Goal: Task Accomplishment & Management: Complete application form

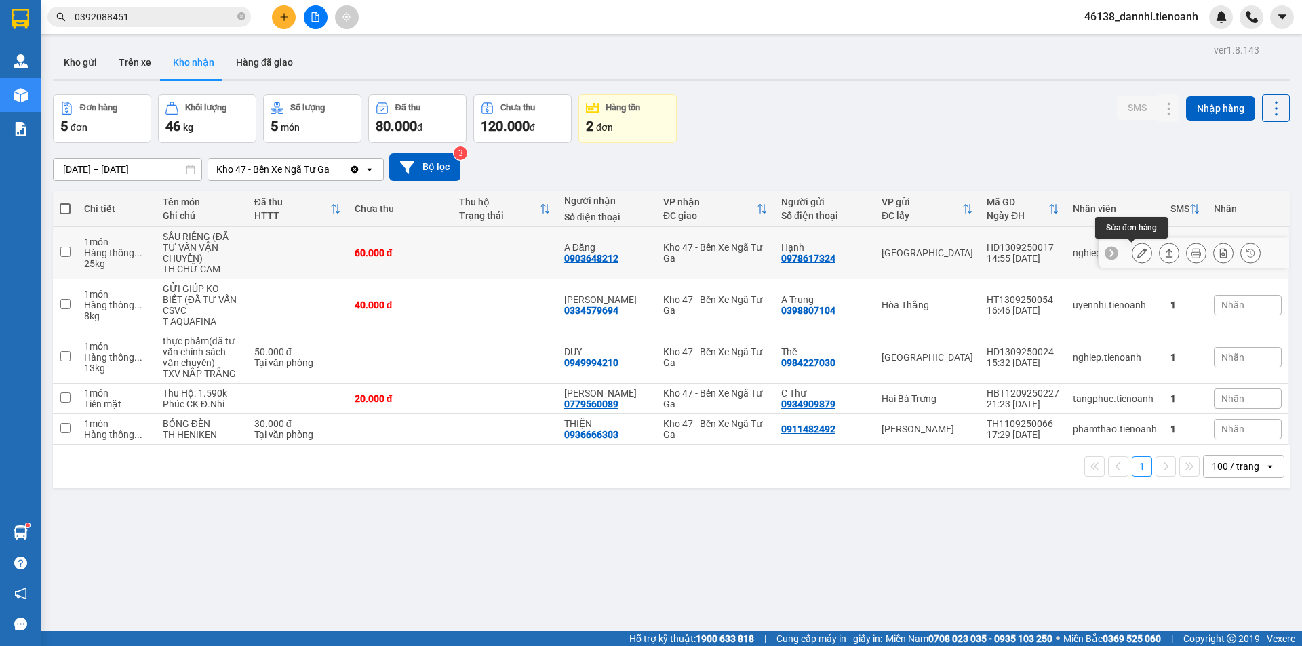
click at [1137, 250] on icon at bounding box center [1141, 252] width 9 height 9
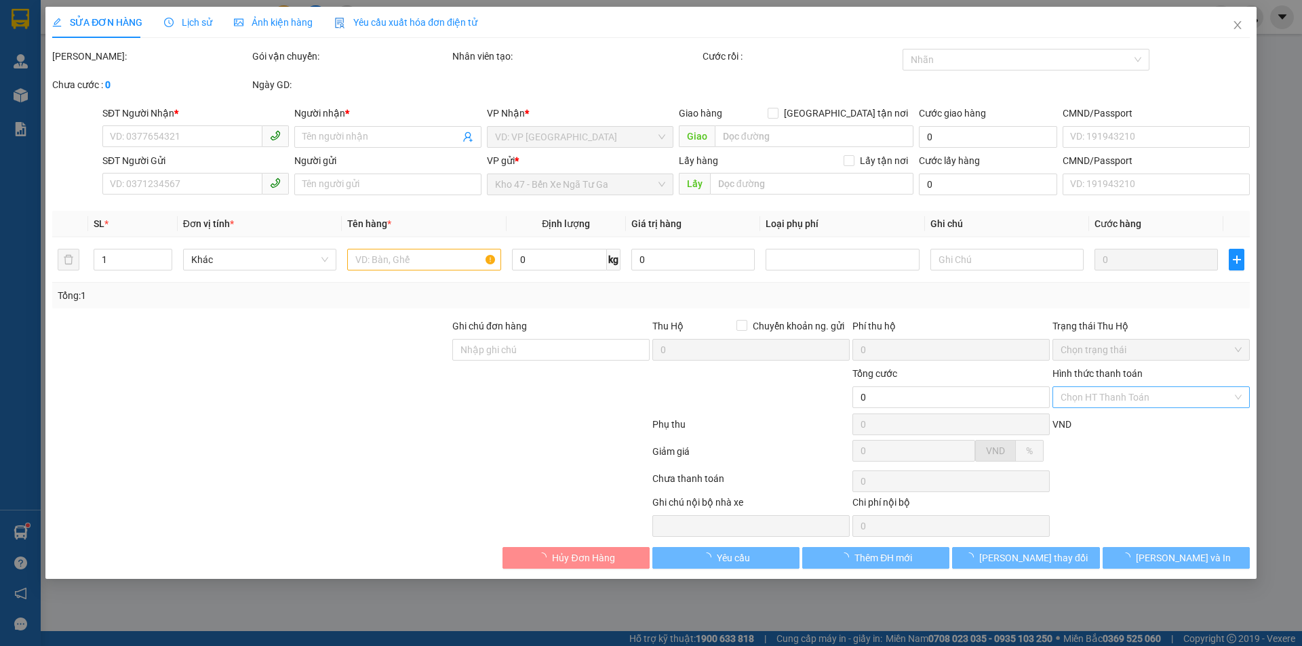
click at [1117, 398] on div "Chọn HT Thanh Toán" at bounding box center [1150, 397] width 197 height 22
type input "0903648212"
type input "A Đăng"
type input "0978617324"
type input "Hạnh"
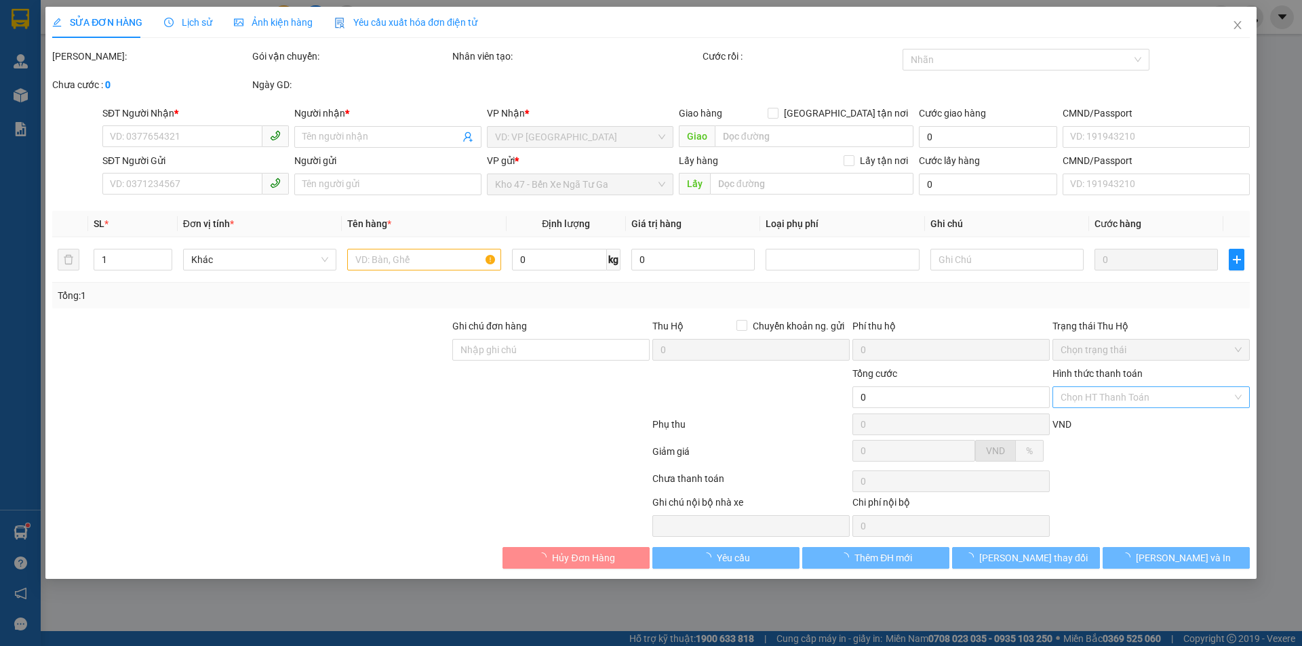
type input "60.000"
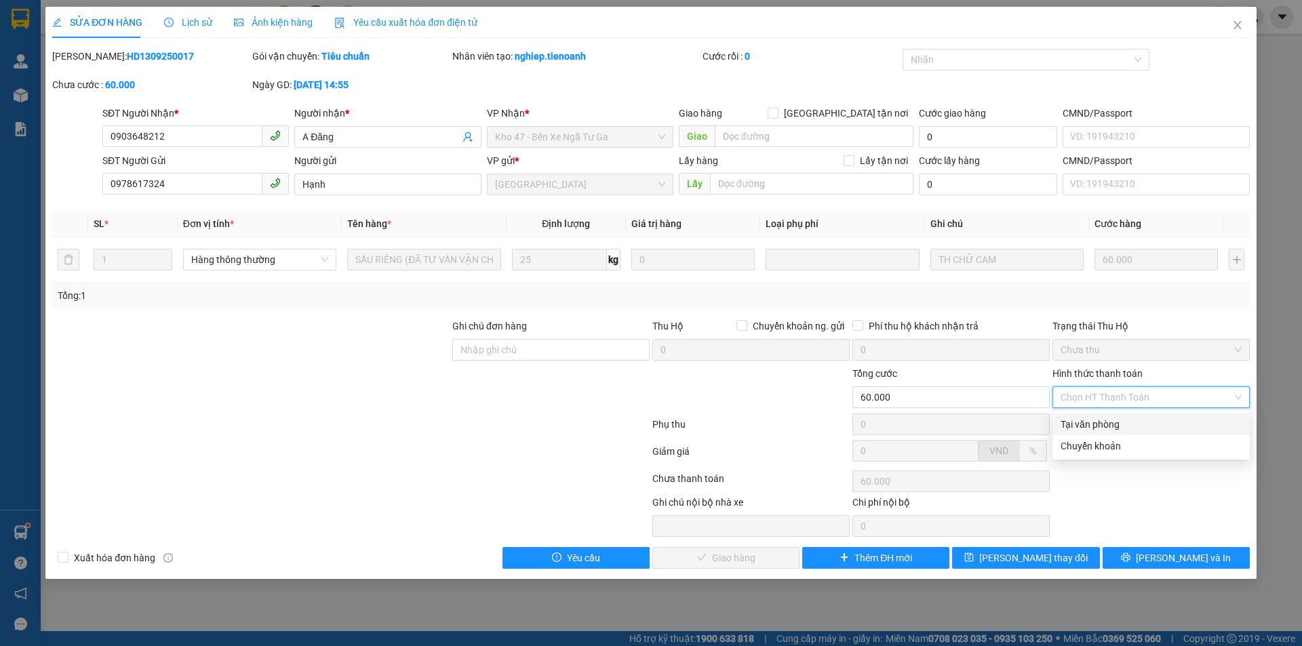
click at [1124, 420] on div "Tại văn phòng" at bounding box center [1150, 424] width 181 height 15
type input "0"
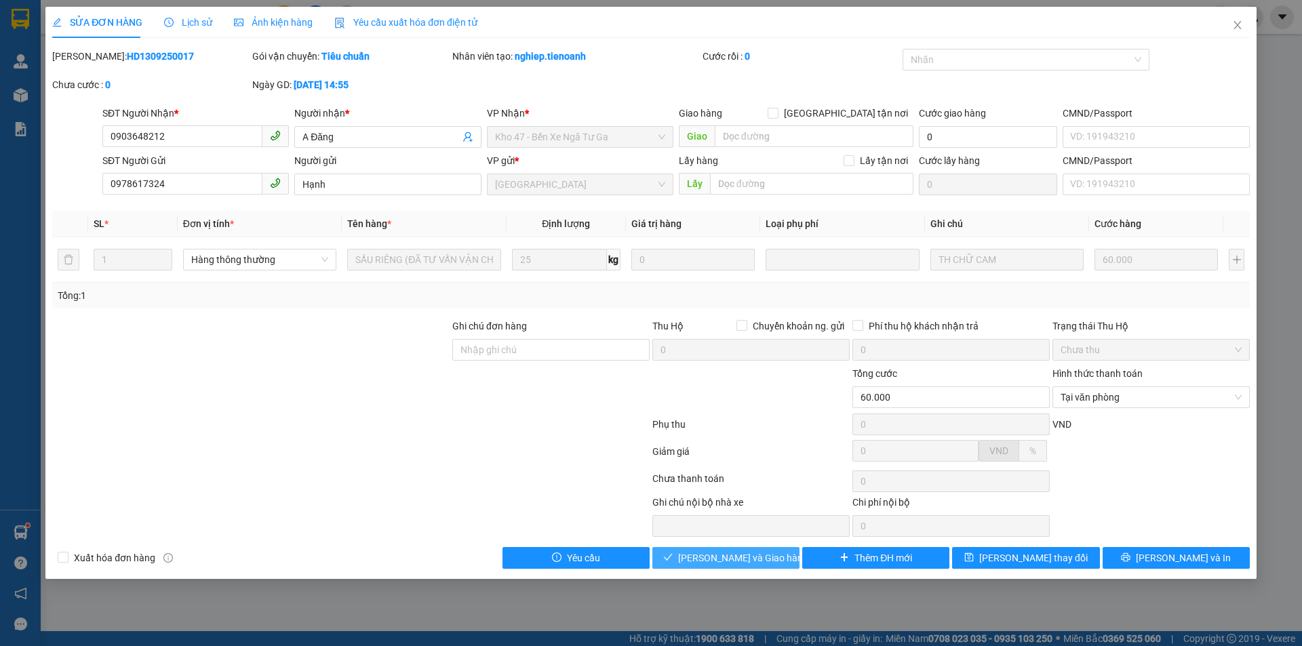
click at [741, 563] on span "[PERSON_NAME] và Giao hàng" at bounding box center [743, 558] width 130 height 15
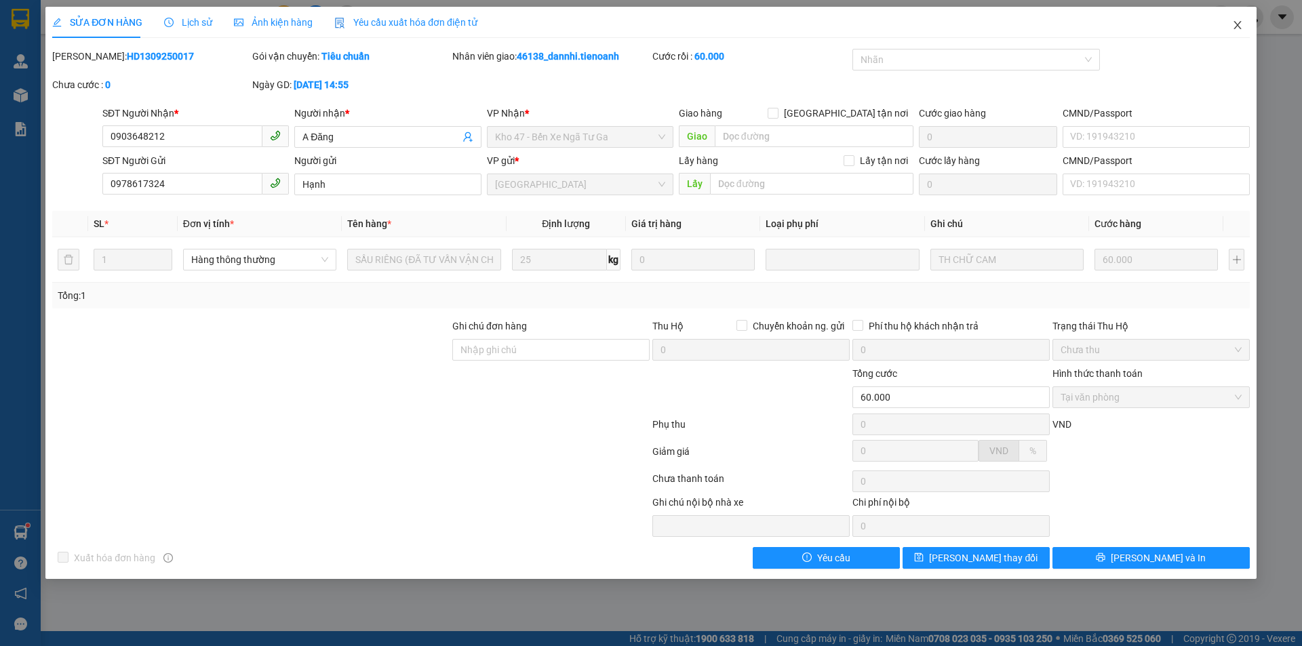
click at [1235, 33] on span "Close" at bounding box center [1237, 26] width 38 height 38
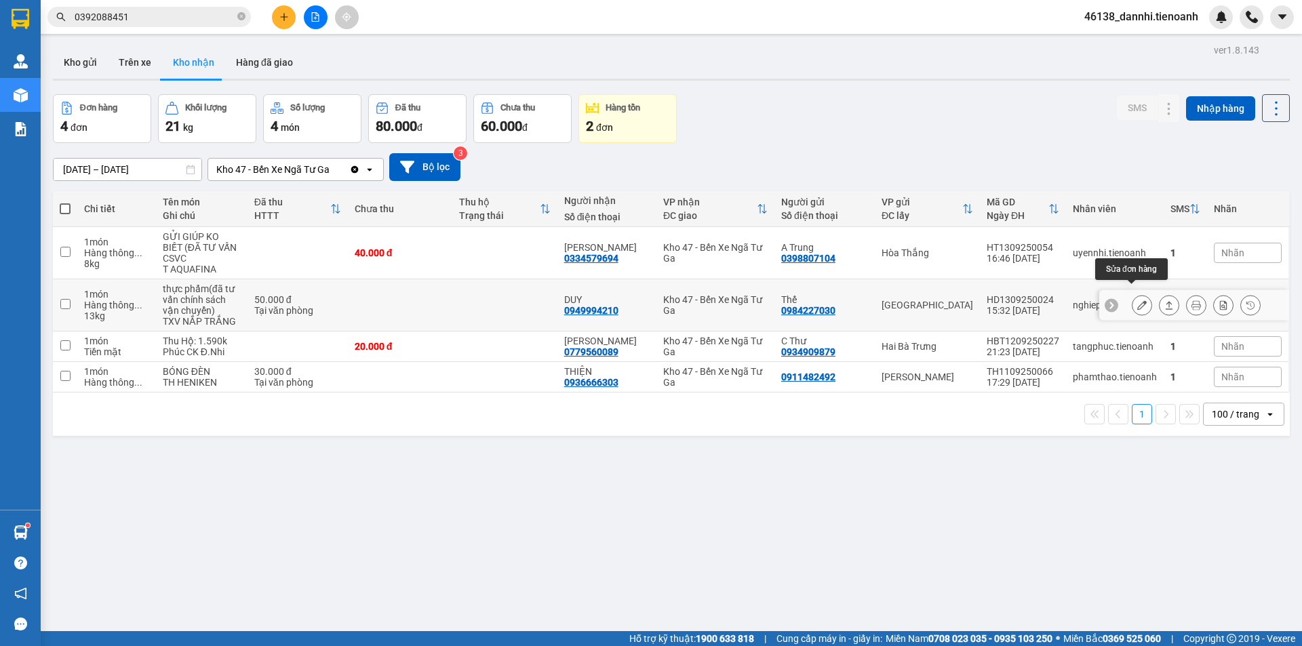
click at [1132, 300] on button at bounding box center [1141, 306] width 19 height 24
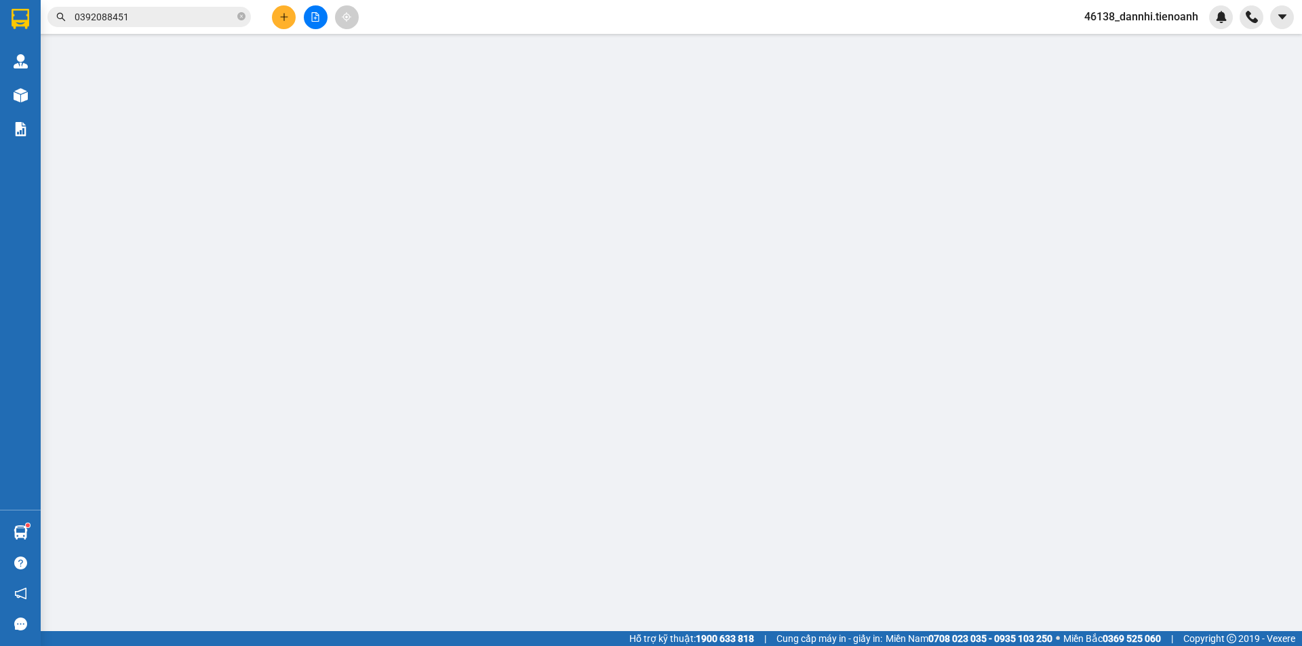
type input "0949994210"
type input "DUY"
type input "241867008"
type input "0984227030"
type input "Thế"
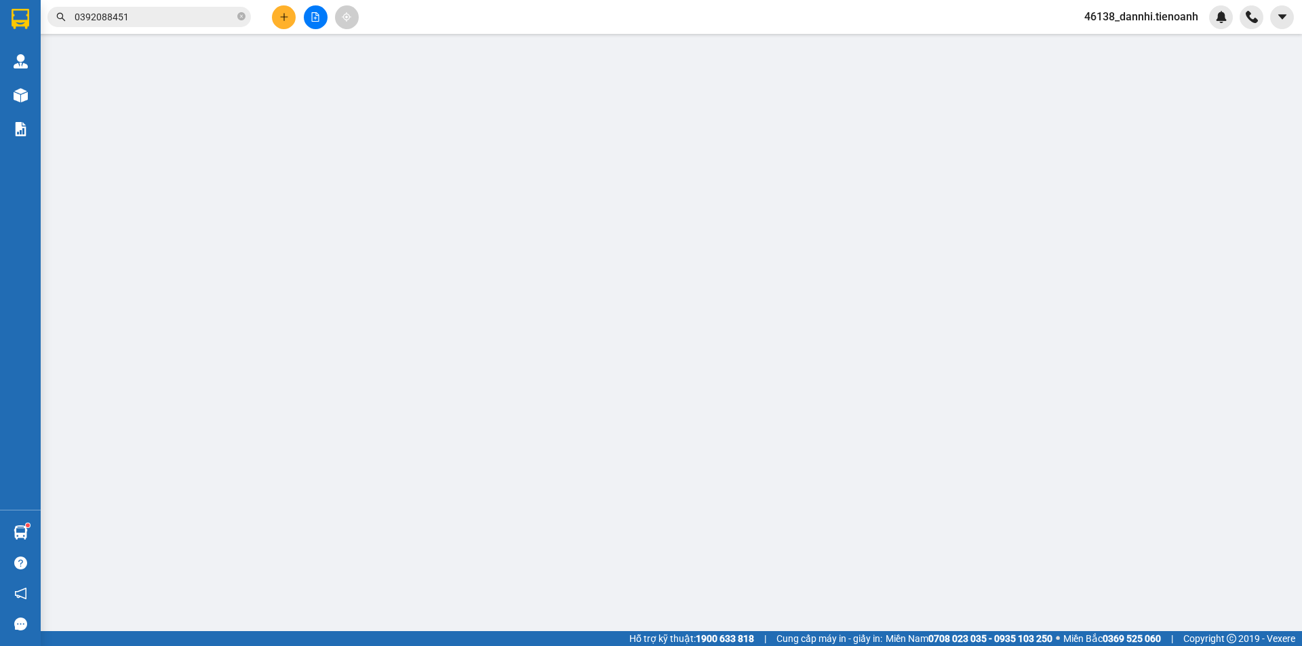
type input "50.000"
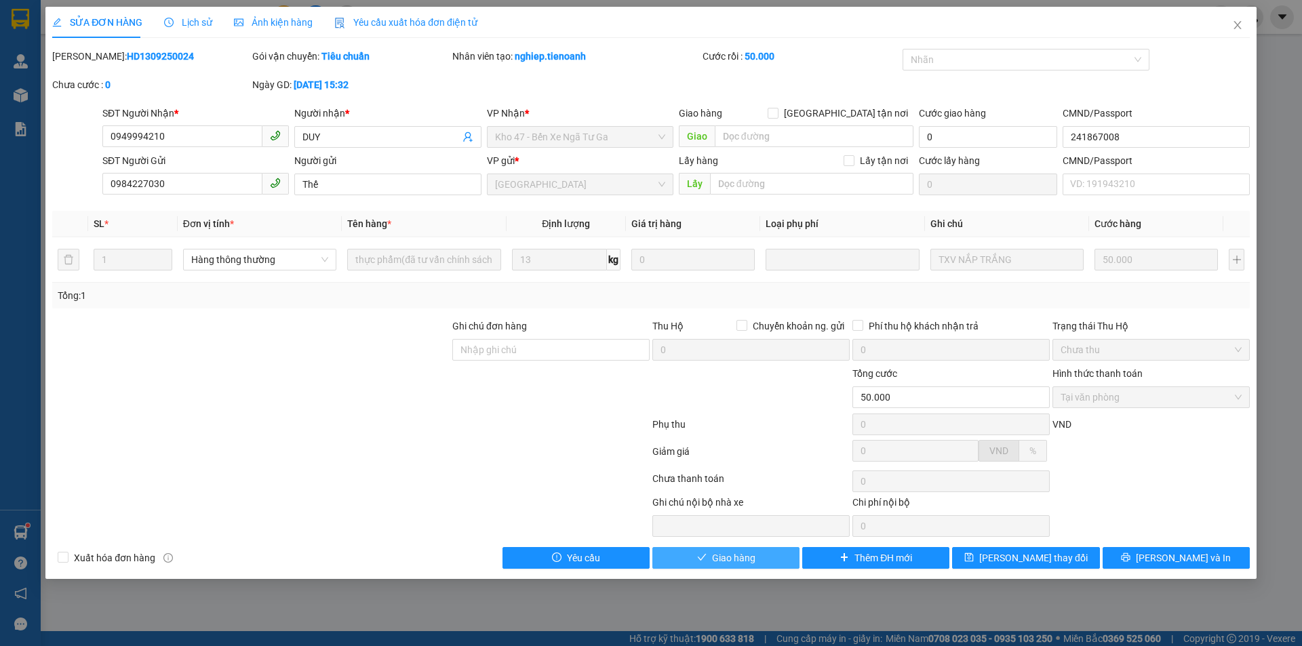
click at [761, 563] on button "Giao hàng" at bounding box center [725, 558] width 147 height 22
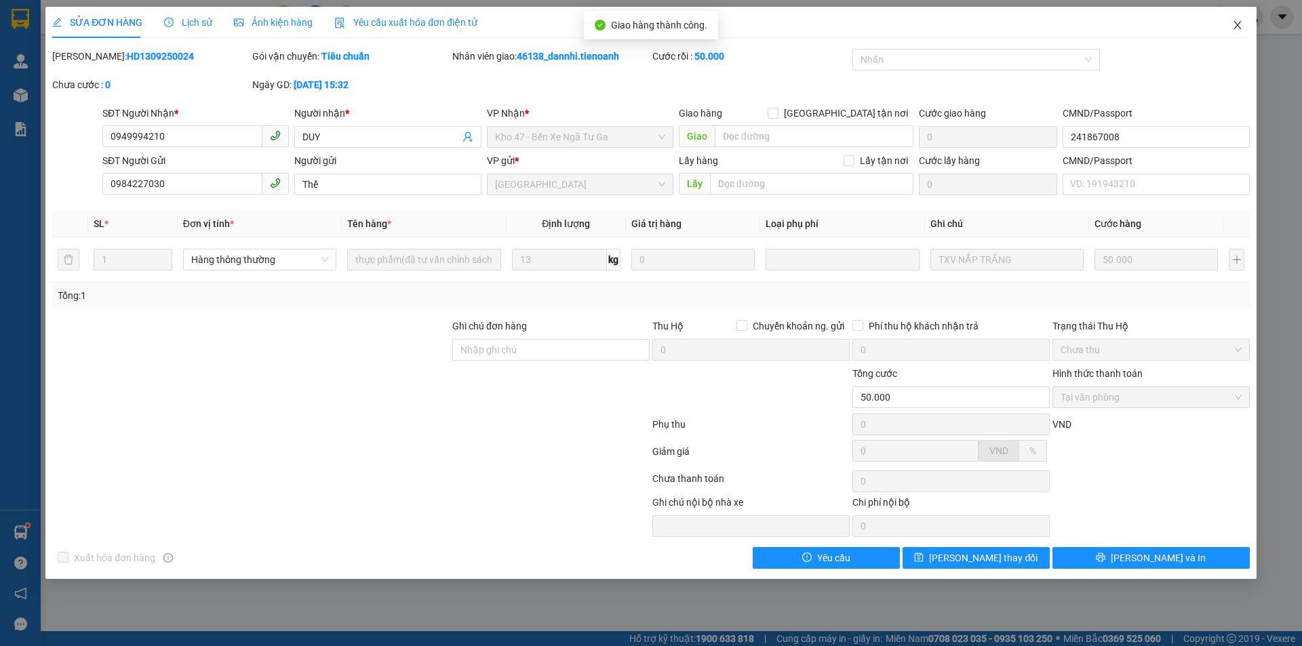
click at [1231, 32] on span "Close" at bounding box center [1237, 26] width 38 height 38
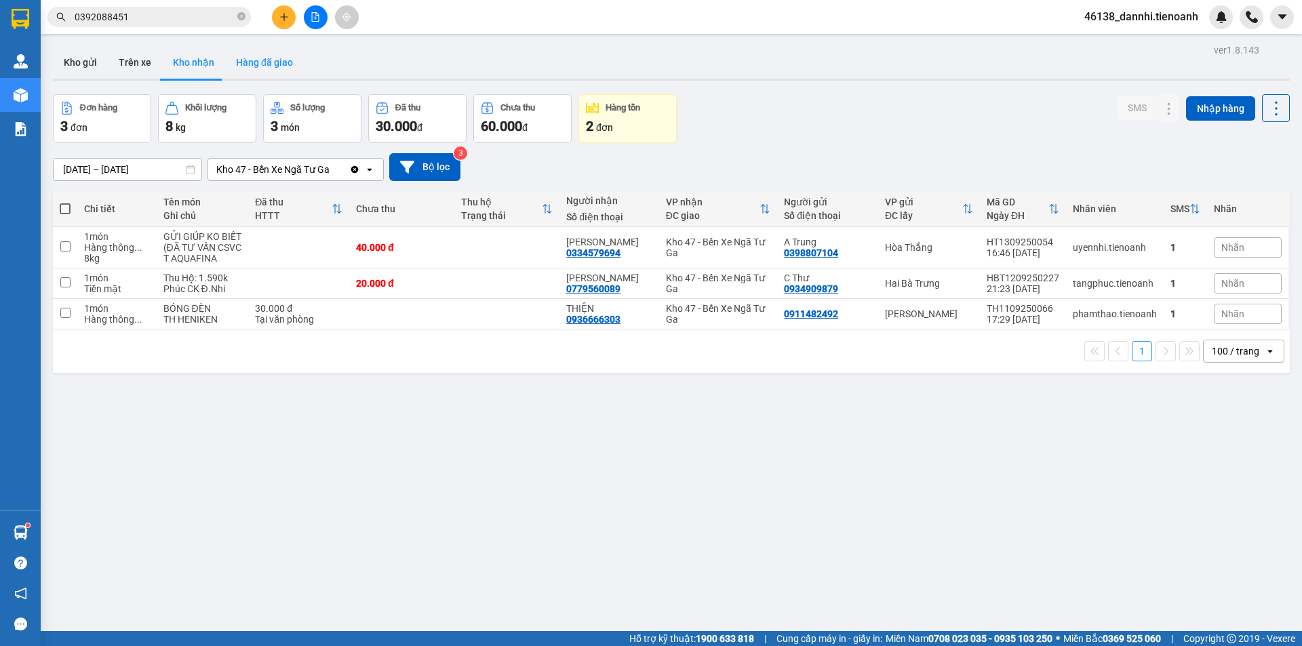
click at [258, 70] on button "Hàng đã giao" at bounding box center [264, 62] width 79 height 33
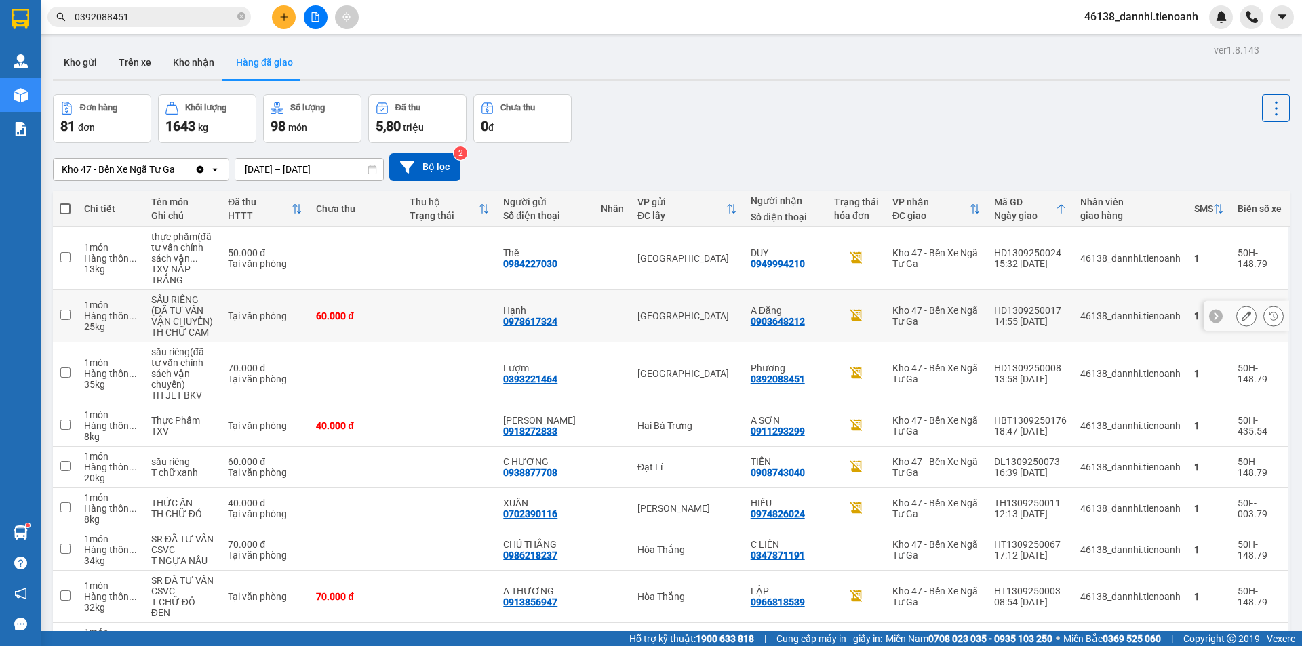
click at [225, 46] on button "Hàng đã giao" at bounding box center [264, 62] width 79 height 33
click at [288, 18] on icon "plus" at bounding box center [283, 16] width 9 height 9
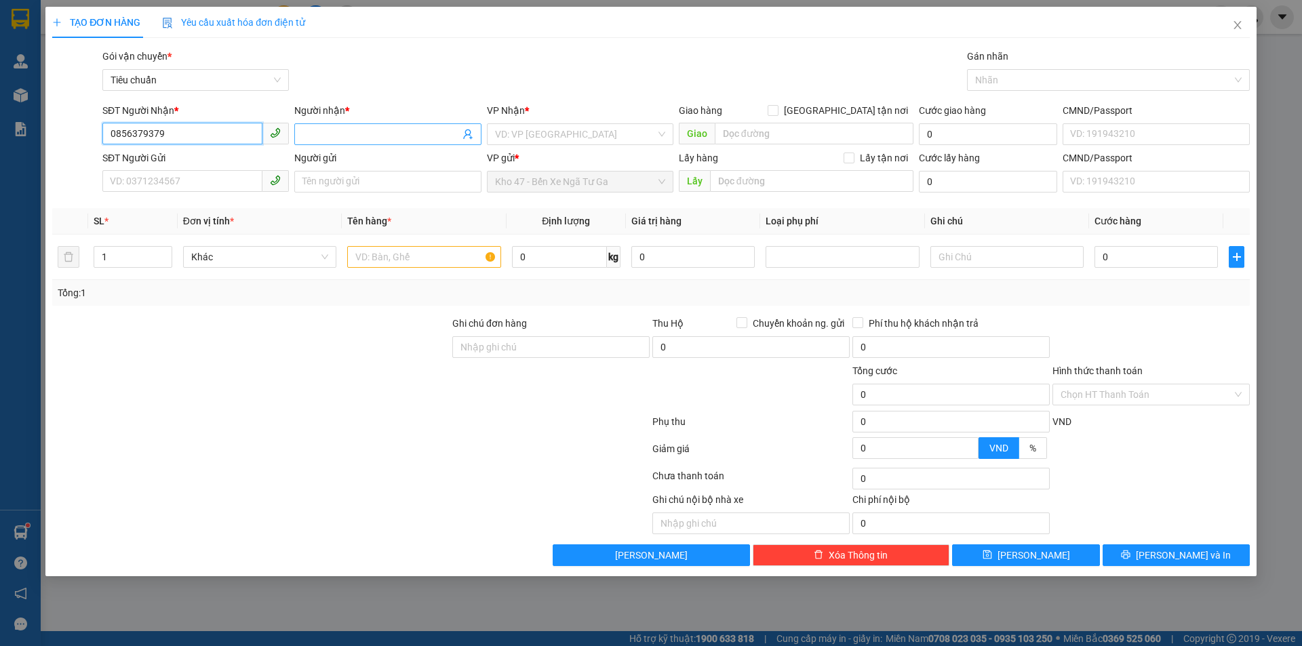
type input "0856379379"
click at [346, 130] on input "Người nhận *" at bounding box center [380, 134] width 157 height 15
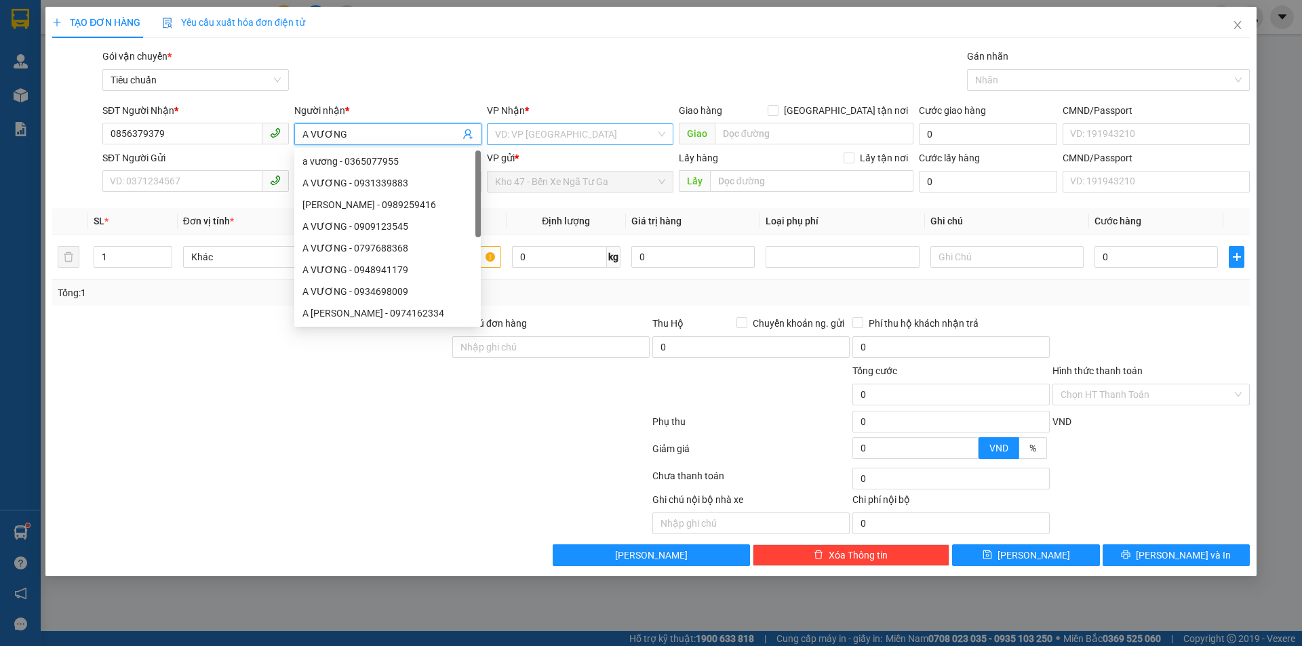
type input "A VƯƠNG"
click at [518, 140] on input "search" at bounding box center [575, 134] width 161 height 20
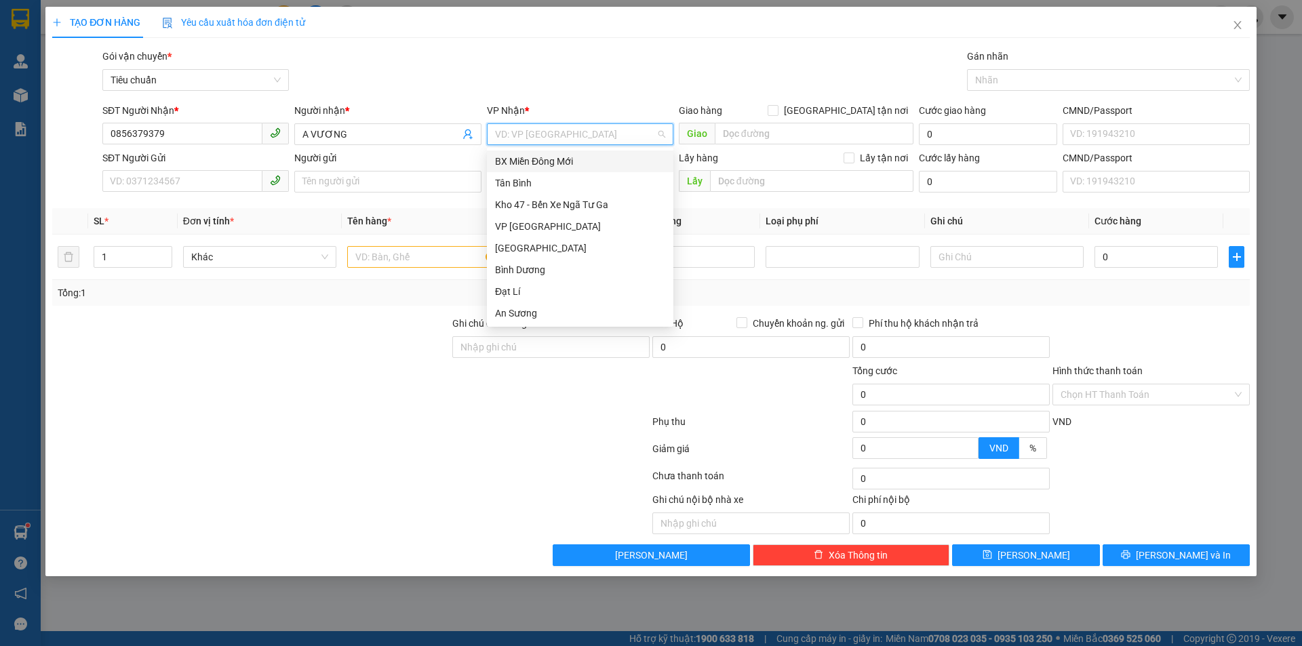
type input "C"
click at [528, 176] on div "[PERSON_NAME]" at bounding box center [580, 183] width 170 height 15
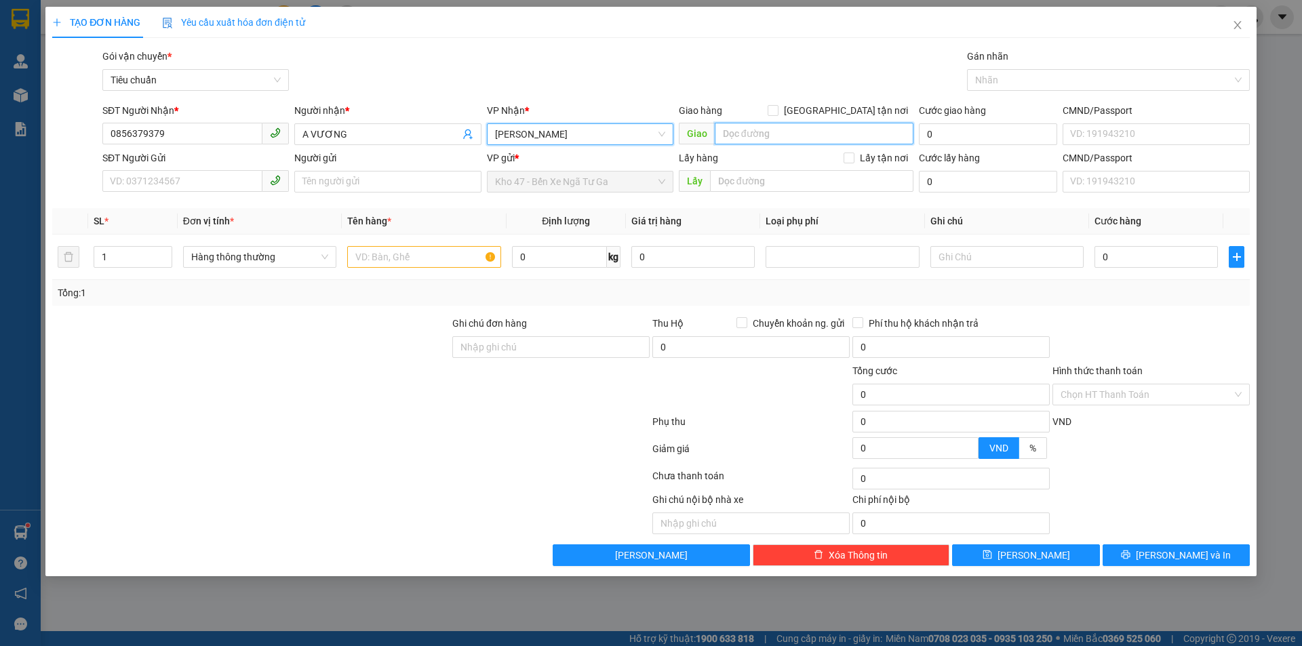
click at [765, 123] on input "search" at bounding box center [814, 134] width 199 height 22
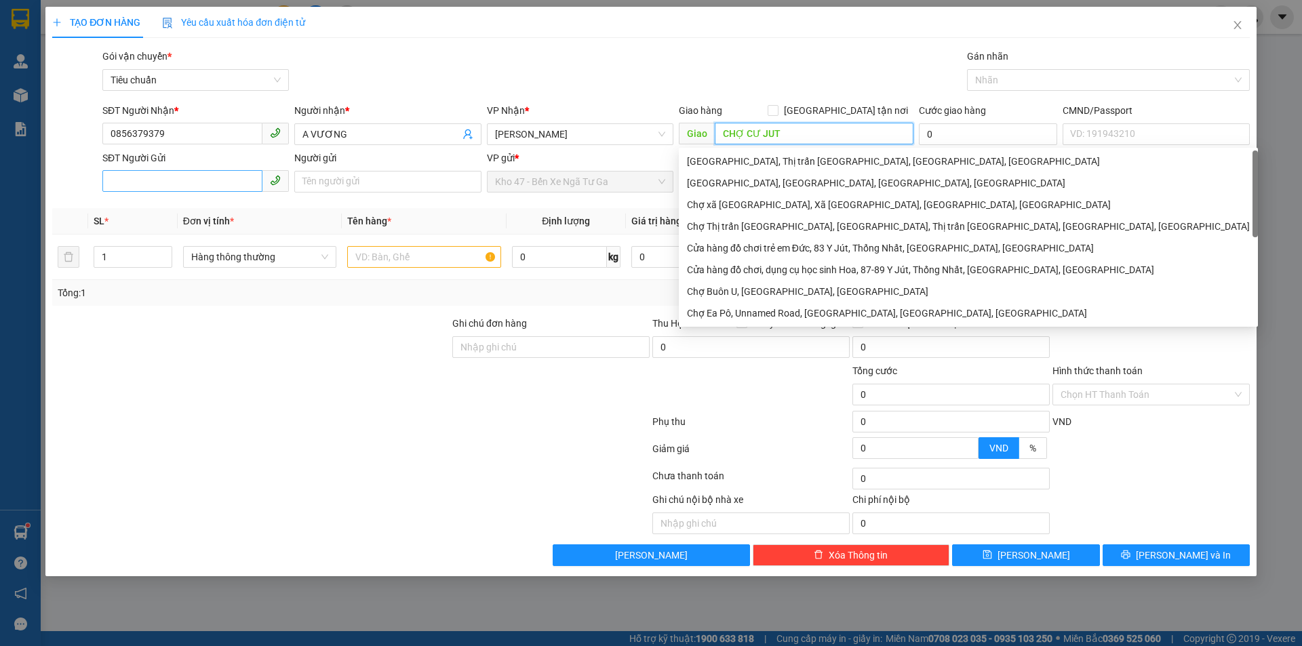
type input "CHỢ CƯ JUT"
click at [249, 188] on input "SĐT Người Gửi" at bounding box center [182, 181] width 160 height 22
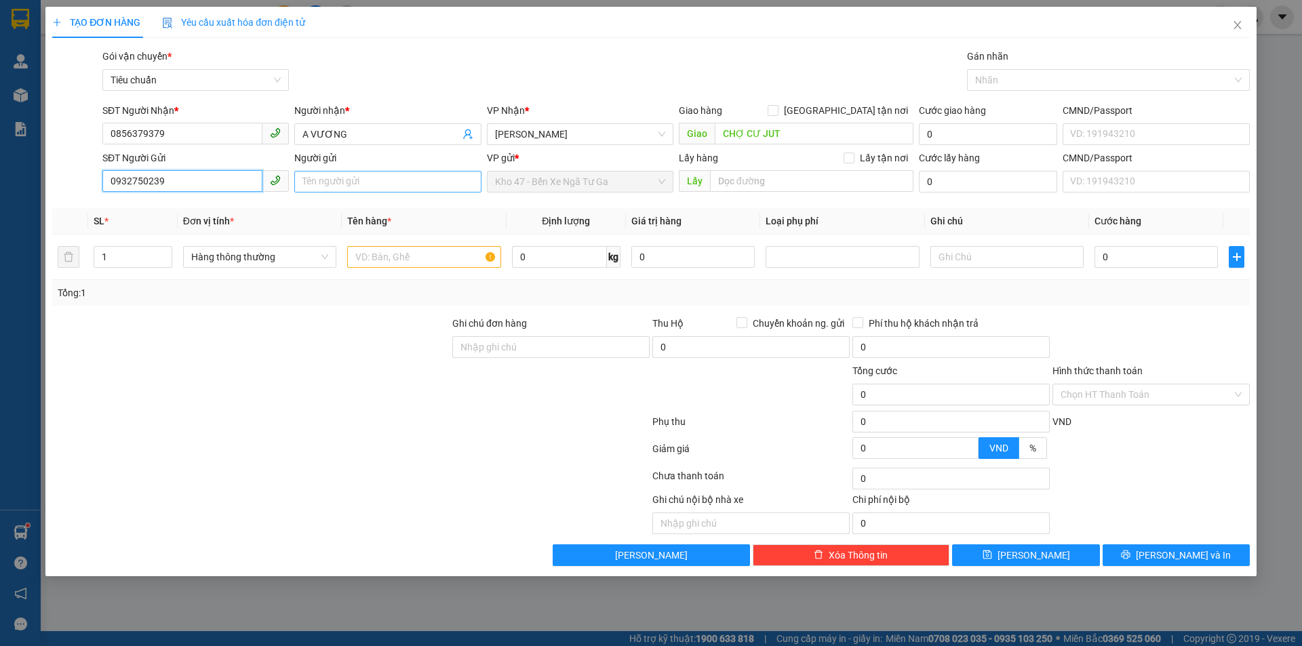
type input "0932750239"
click at [418, 191] on input "Người gửi" at bounding box center [387, 182] width 186 height 22
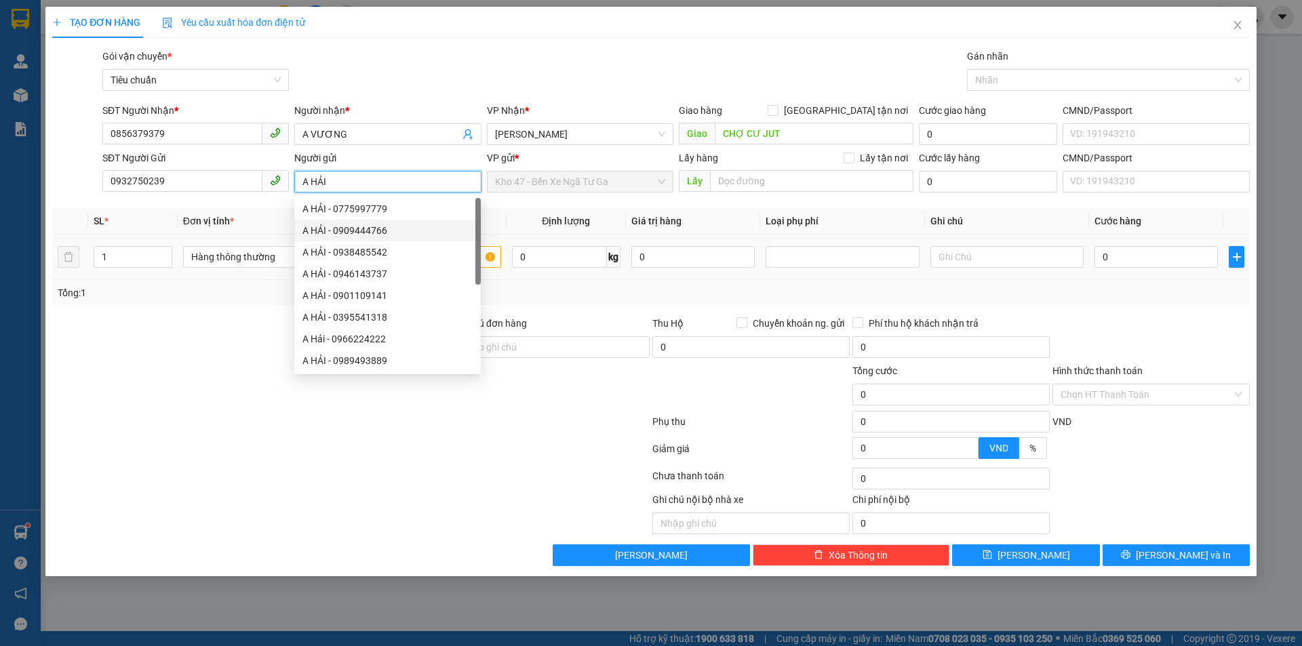
type input "A HẢI"
click at [223, 325] on div at bounding box center [251, 339] width 400 height 47
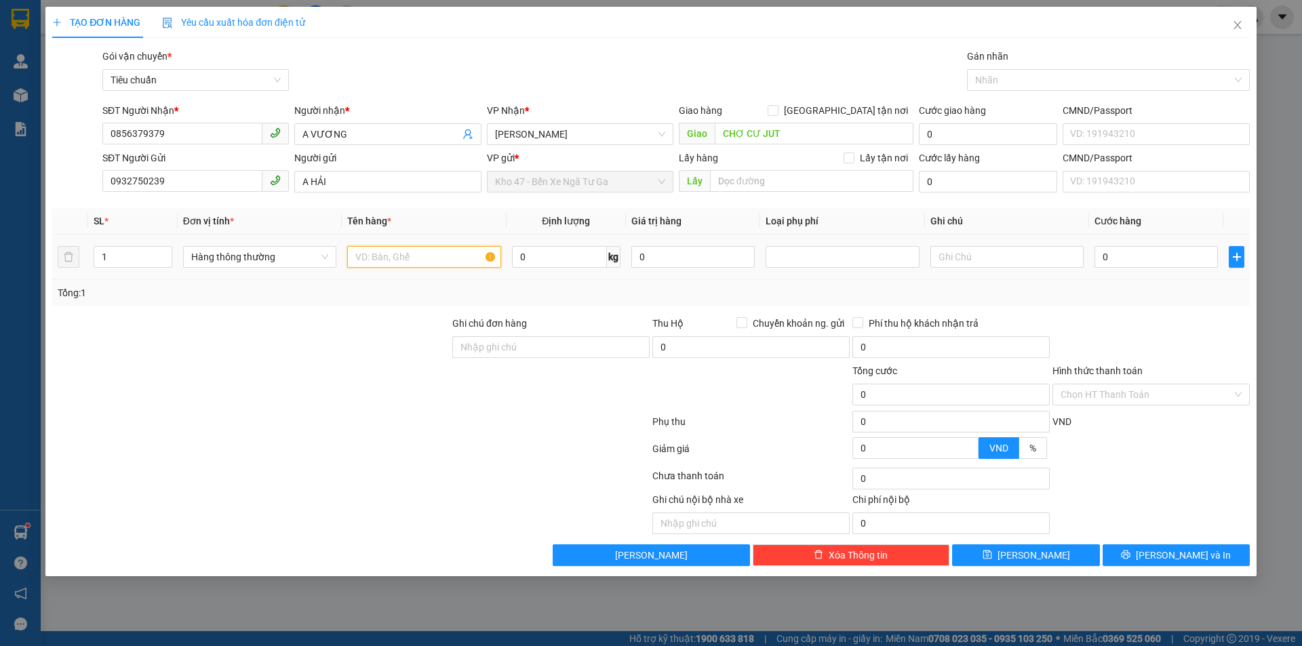
click at [397, 262] on input "text" at bounding box center [423, 257] width 153 height 22
type input "LY NỰA"
click at [584, 260] on input "0" at bounding box center [559, 257] width 95 height 22
type input "14"
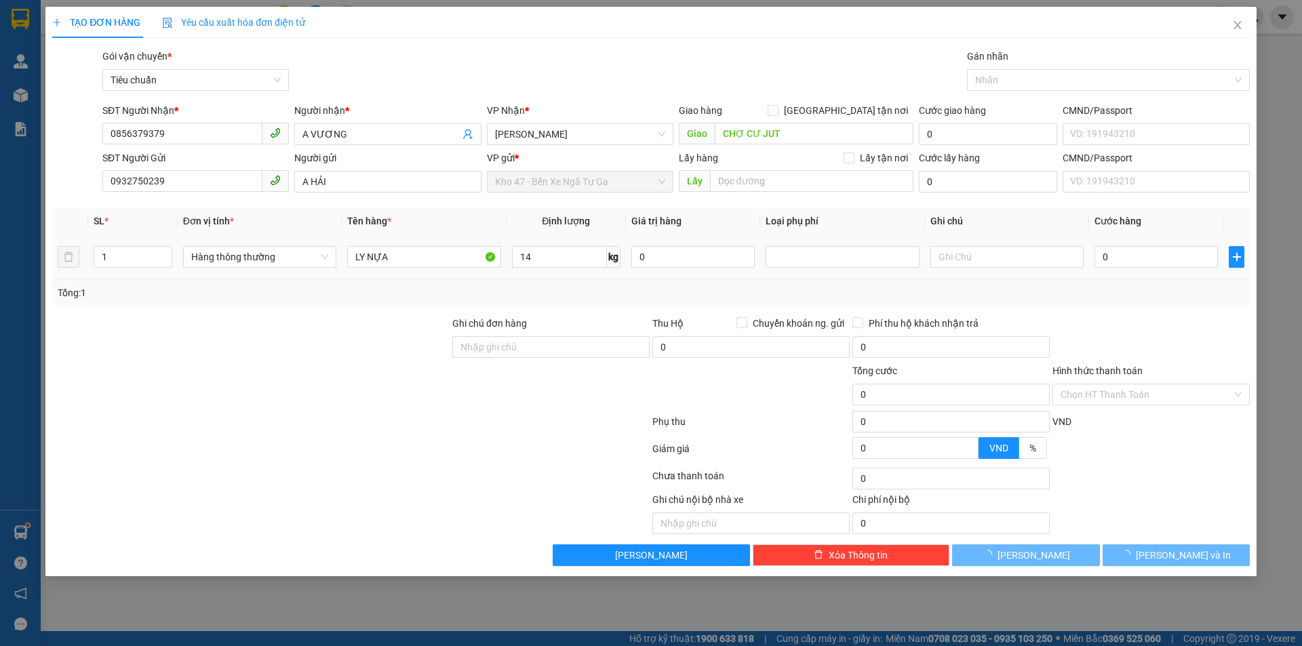
click at [589, 279] on td "14 kg" at bounding box center [565, 257] width 119 height 45
type input "50.000"
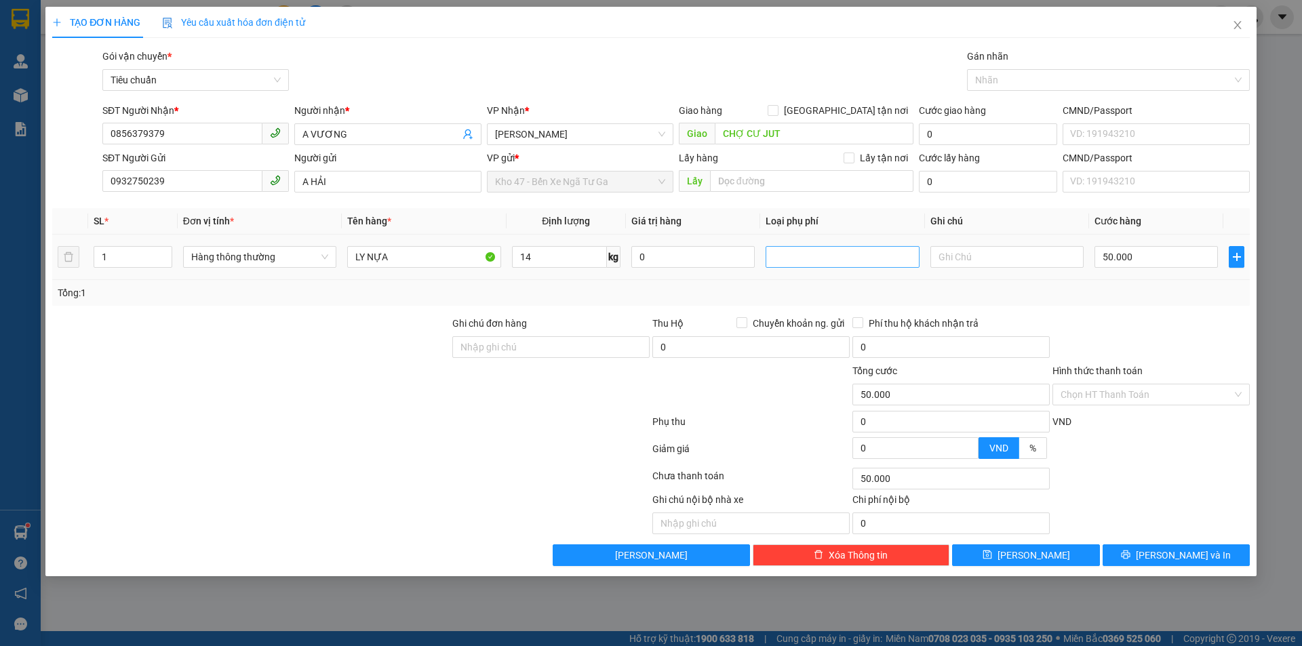
click at [795, 258] on div at bounding box center [842, 257] width 146 height 16
click at [822, 326] on div "Giao dọc đường" at bounding box center [842, 327] width 137 height 15
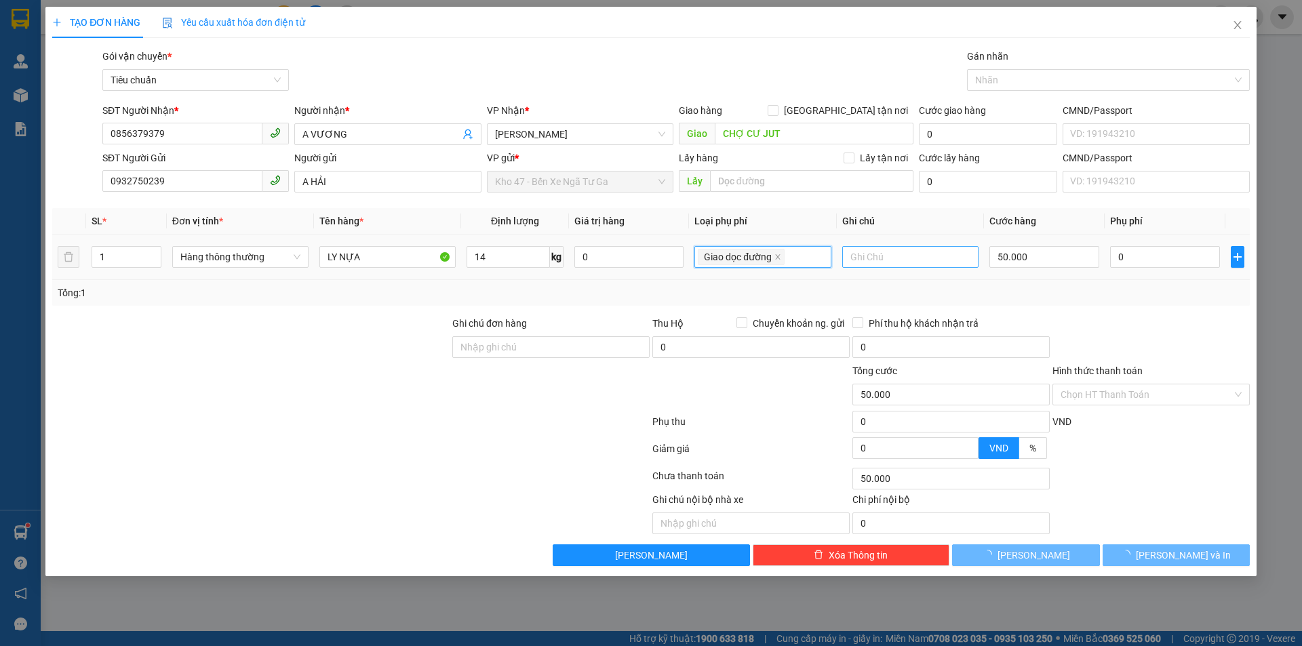
type input "70.000"
type input "20.000"
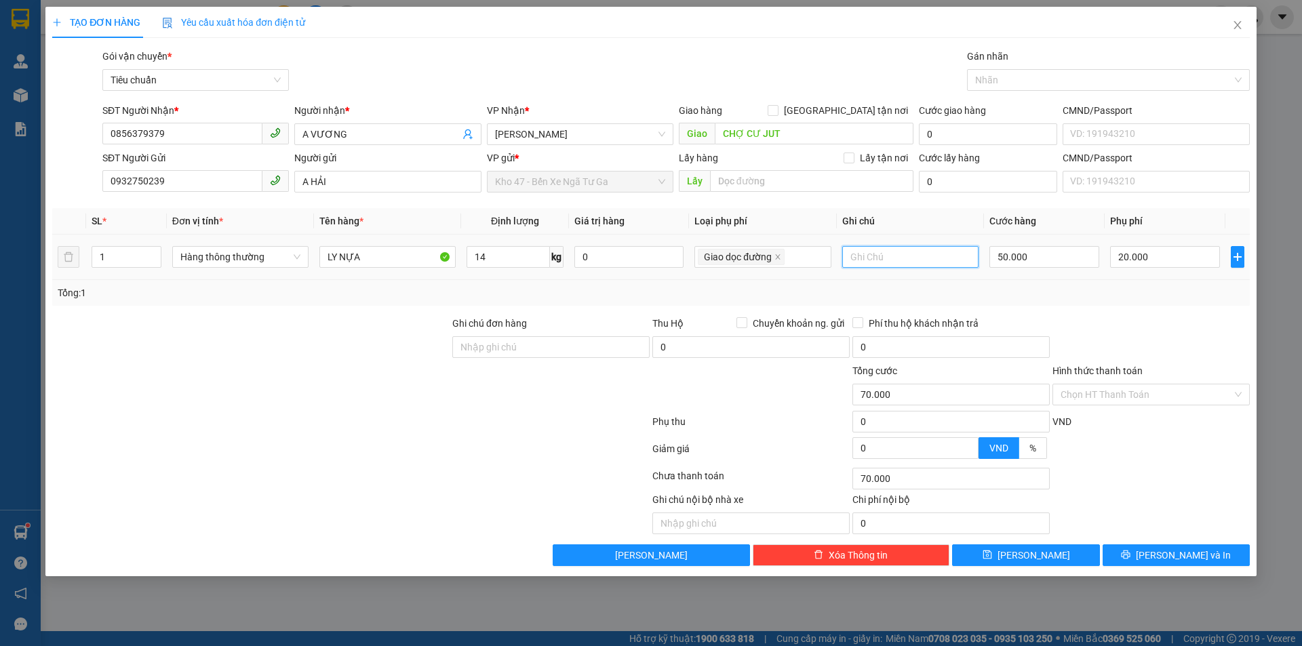
click at [917, 251] on input "text" at bounding box center [910, 257] width 136 height 22
type input "T CHỮ ĐEN ĐỎ"
click at [1176, 340] on div at bounding box center [1151, 339] width 200 height 47
drag, startPoint x: 1138, startPoint y: 397, endPoint x: 1132, endPoint y: 406, distance: 11.3
click at [1138, 397] on input "Hình thức thanh toán" at bounding box center [1146, 394] width 172 height 20
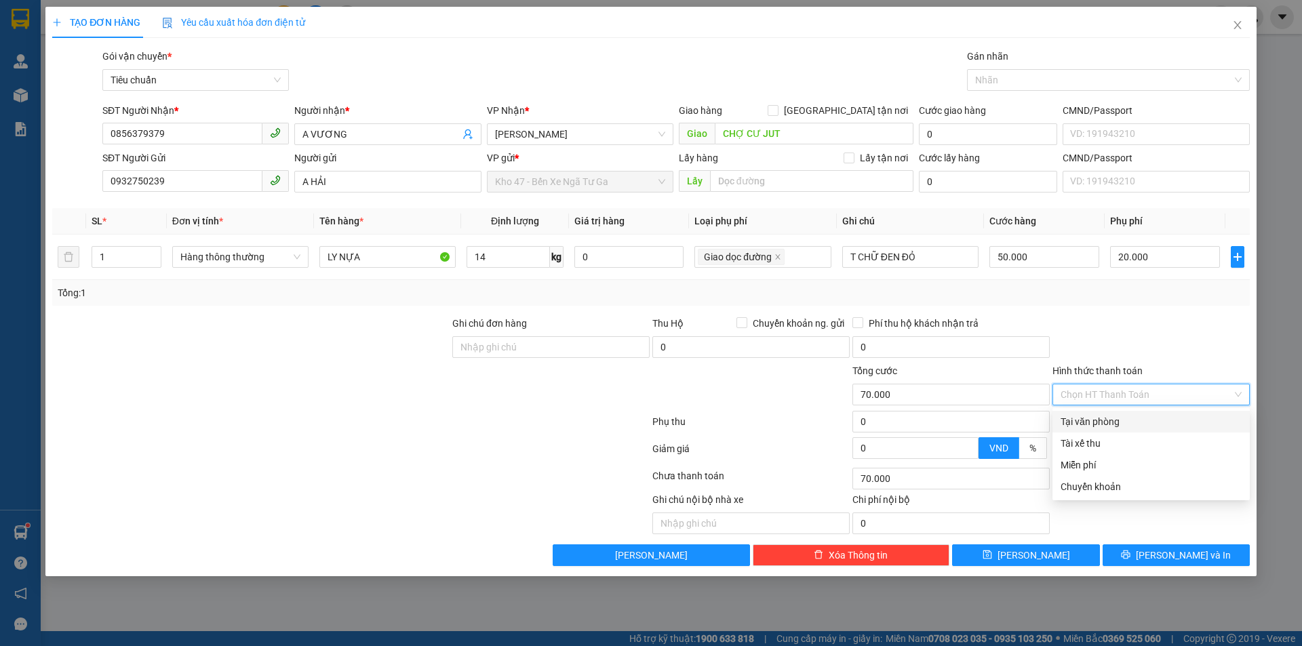
click at [1126, 416] on div "Tại văn phòng" at bounding box center [1150, 421] width 181 height 15
type input "0"
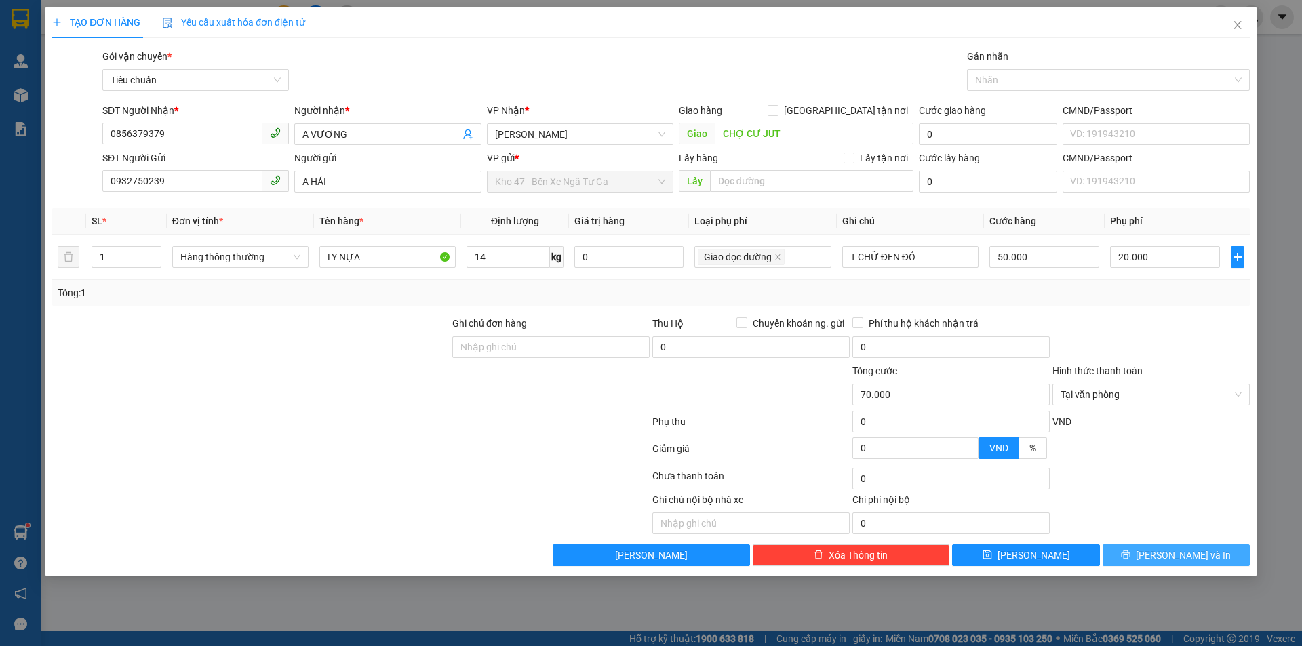
click at [1133, 565] on button "[PERSON_NAME] và In" at bounding box center [1175, 555] width 147 height 22
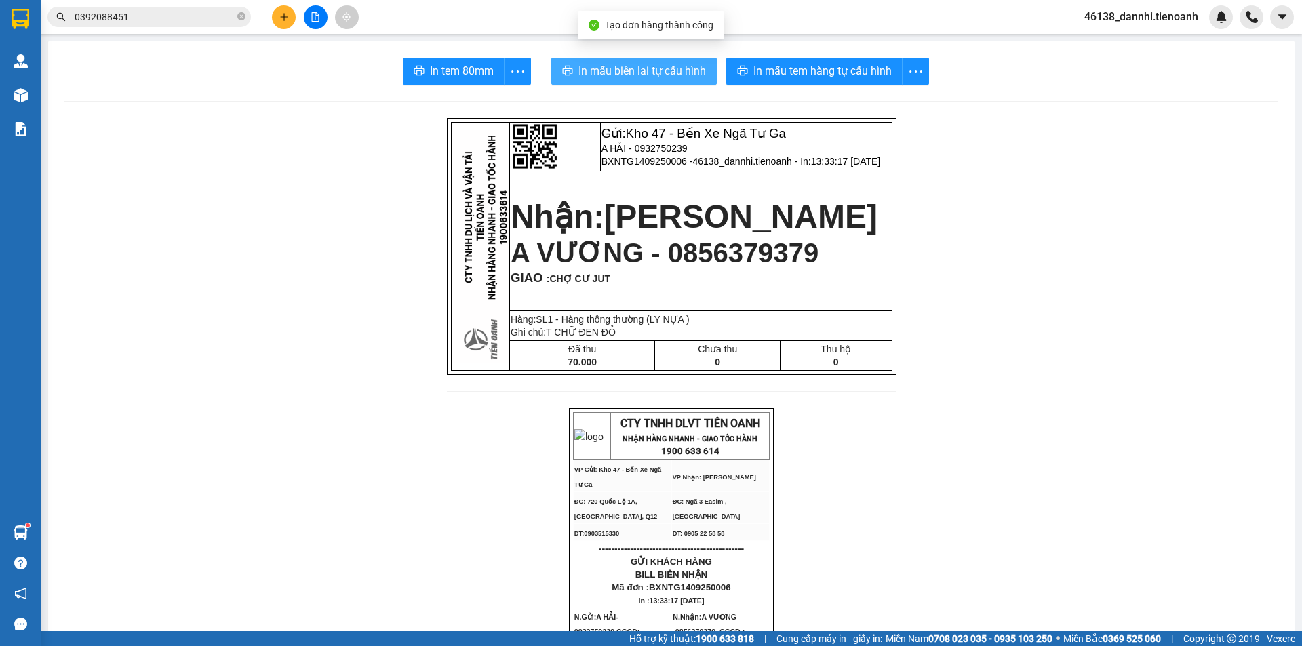
click at [631, 70] on span "In mẫu biên lai tự cấu hình" at bounding box center [641, 70] width 127 height 17
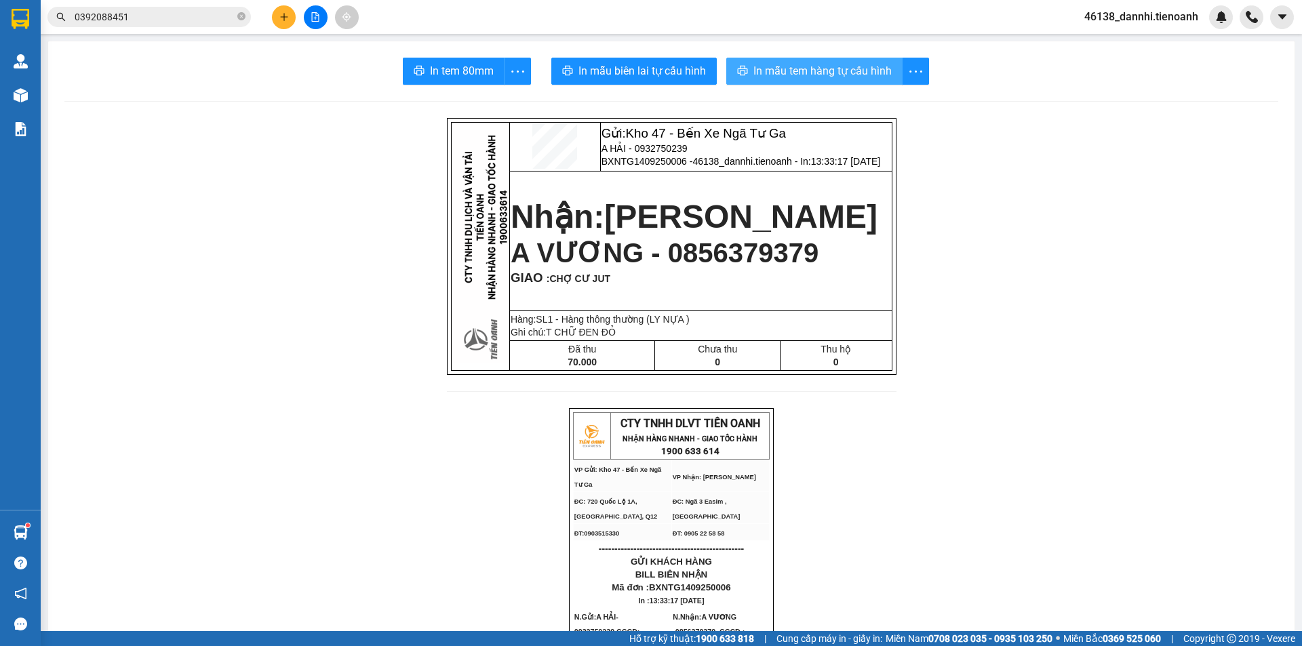
click at [779, 68] on span "In mẫu tem hàng tự cấu hình" at bounding box center [822, 70] width 138 height 17
